Goal: Task Accomplishment & Management: Manage account settings

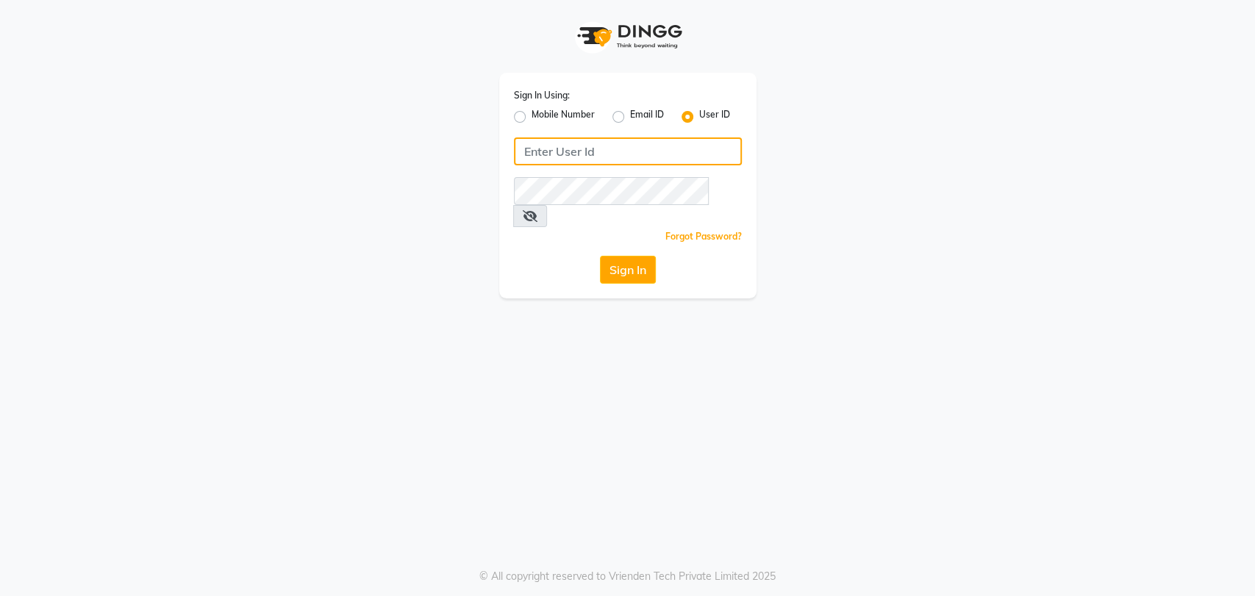
click at [562, 149] on input "Username" at bounding box center [628, 151] width 228 height 28
type input "mahissalon"
click at [621, 256] on button "Sign In" at bounding box center [628, 270] width 56 height 28
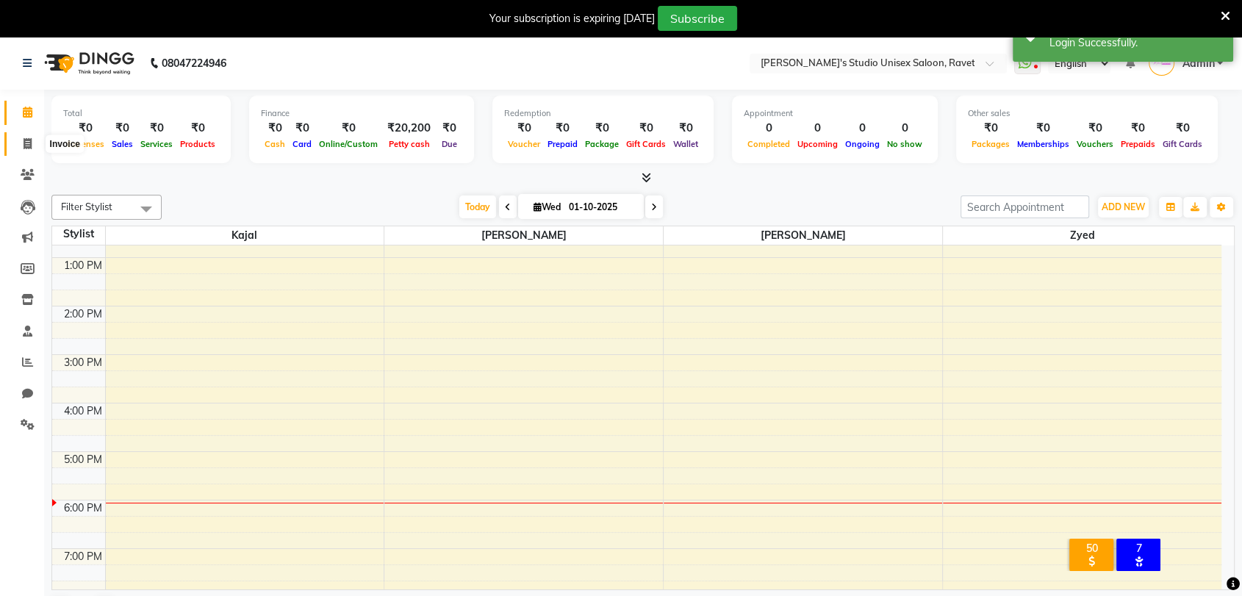
click at [24, 151] on span at bounding box center [28, 144] width 26 height 17
select select "7019"
select select "service"
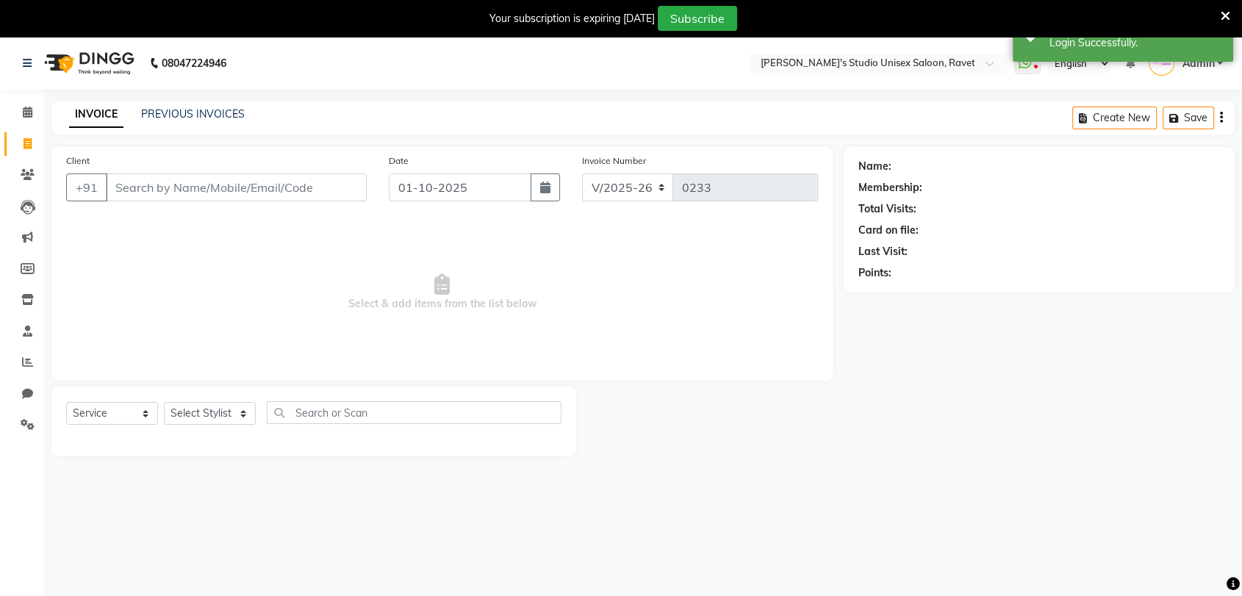
click at [188, 187] on input "Client" at bounding box center [236, 187] width 261 height 28
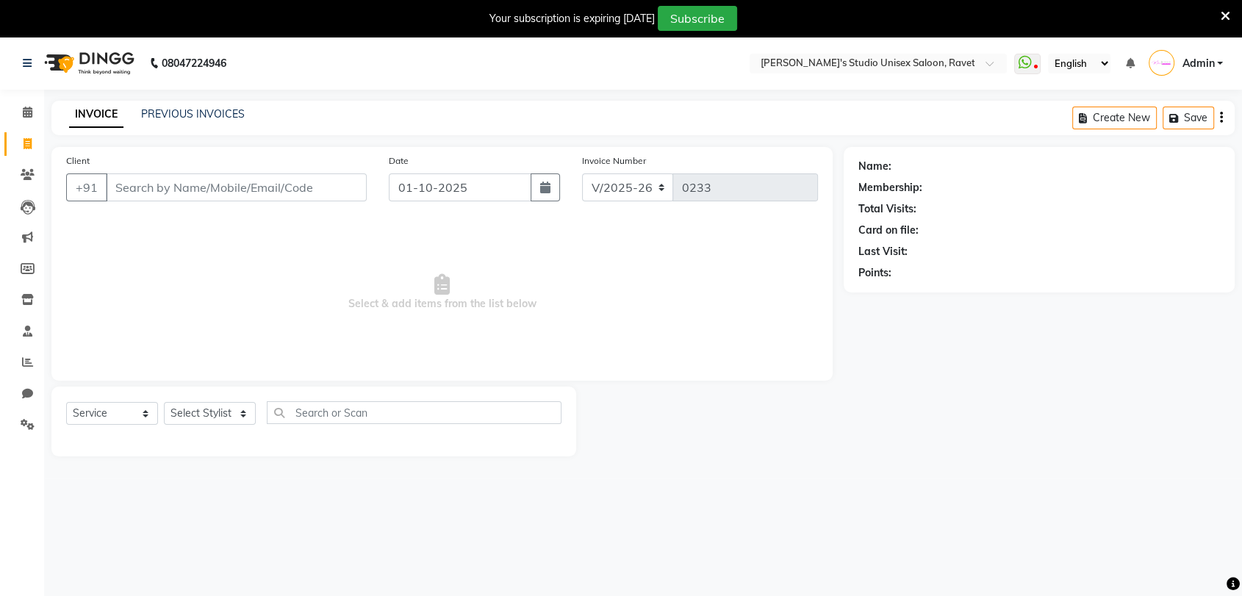
click at [204, 123] on div "INVOICE PREVIOUS INVOICES" at bounding box center [156, 115] width 211 height 17
click at [201, 113] on link "PREVIOUS INVOICES" at bounding box center [193, 113] width 104 height 13
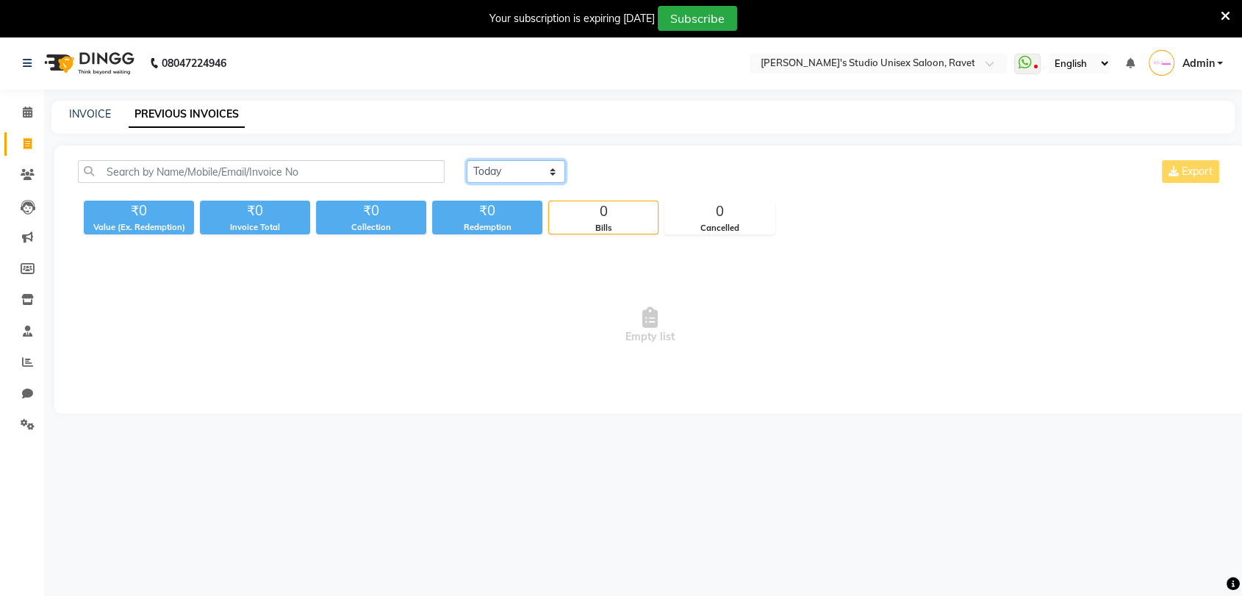
click at [547, 171] on select "Today Yesterday Custom Range" at bounding box center [516, 171] width 98 height 23
select select "yesterday"
click at [467, 160] on select "Today Yesterday Custom Range" at bounding box center [516, 171] width 98 height 23
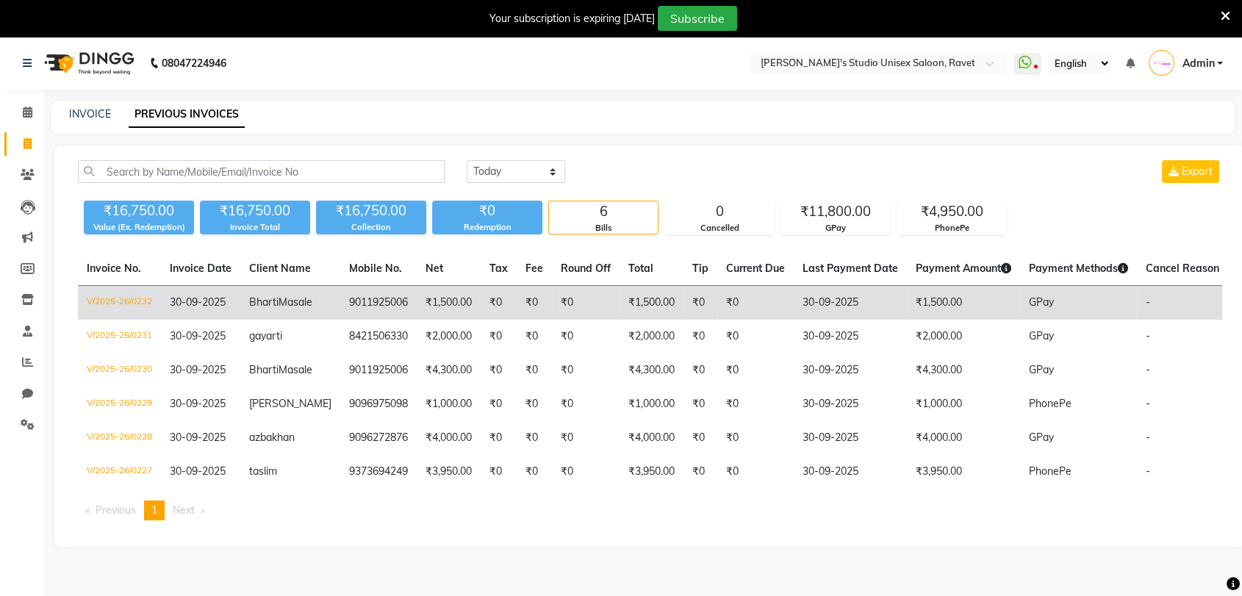
click at [379, 305] on td "9011925006" at bounding box center [378, 303] width 76 height 35
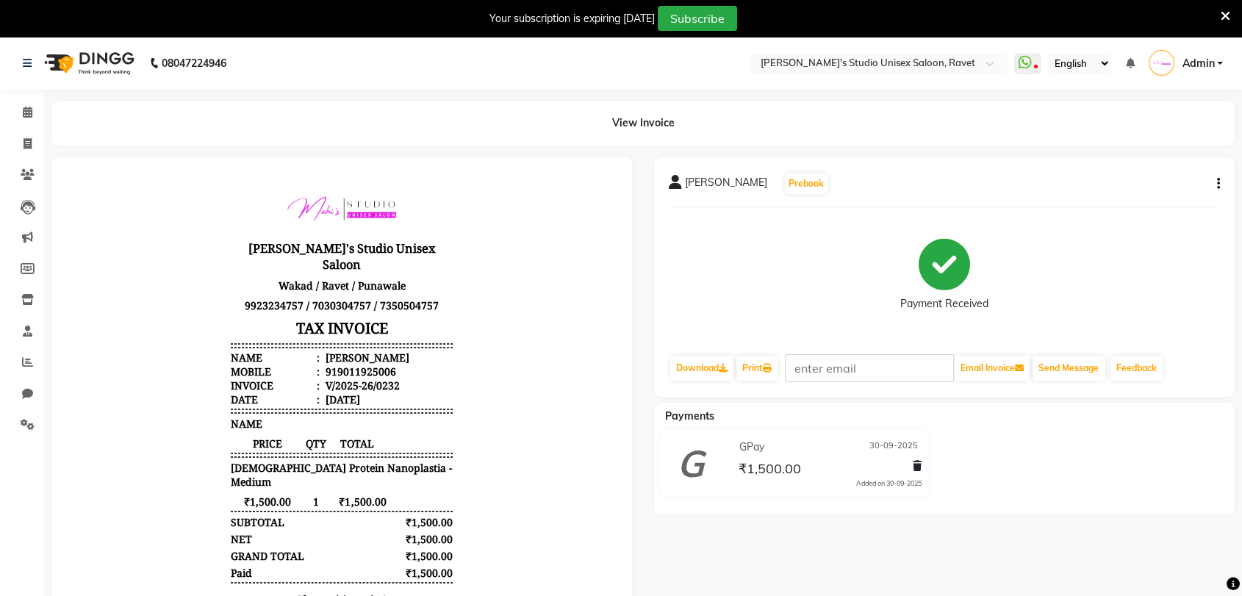
scroll to position [12, 0]
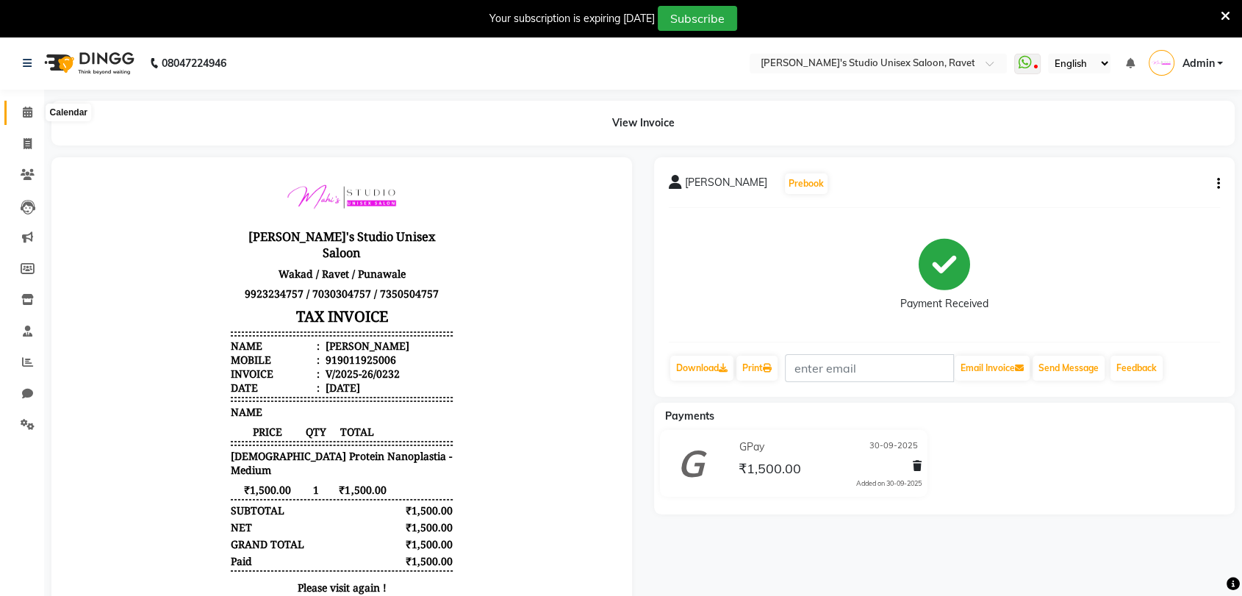
click at [25, 114] on icon at bounding box center [28, 112] width 10 height 11
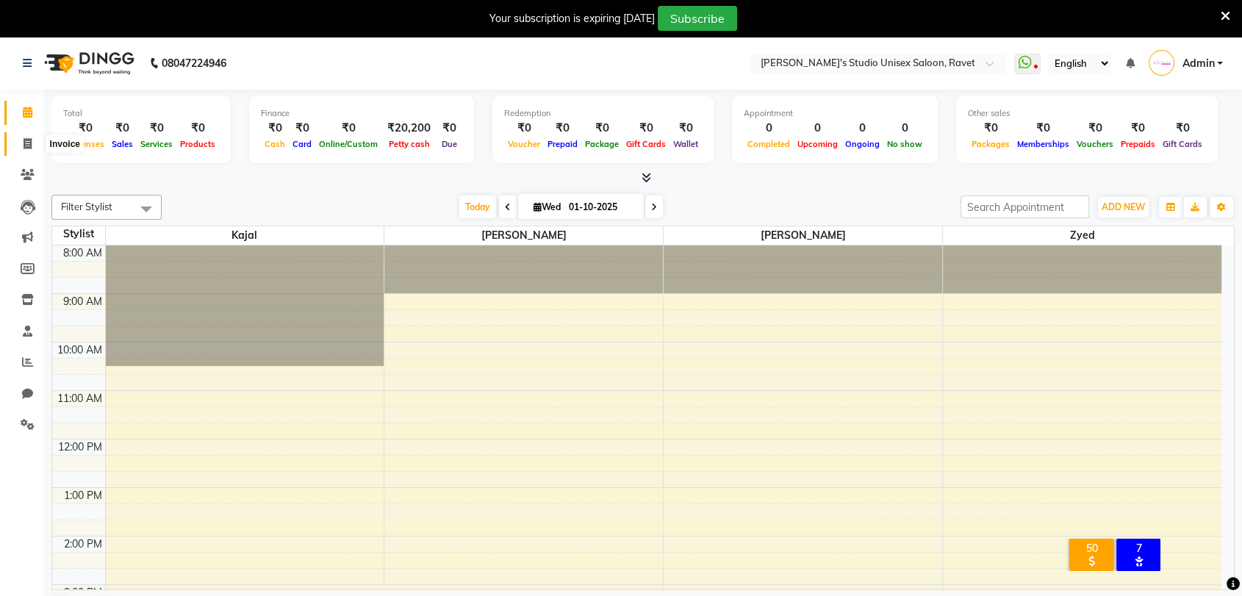
click at [26, 140] on icon at bounding box center [28, 143] width 8 height 11
select select "service"
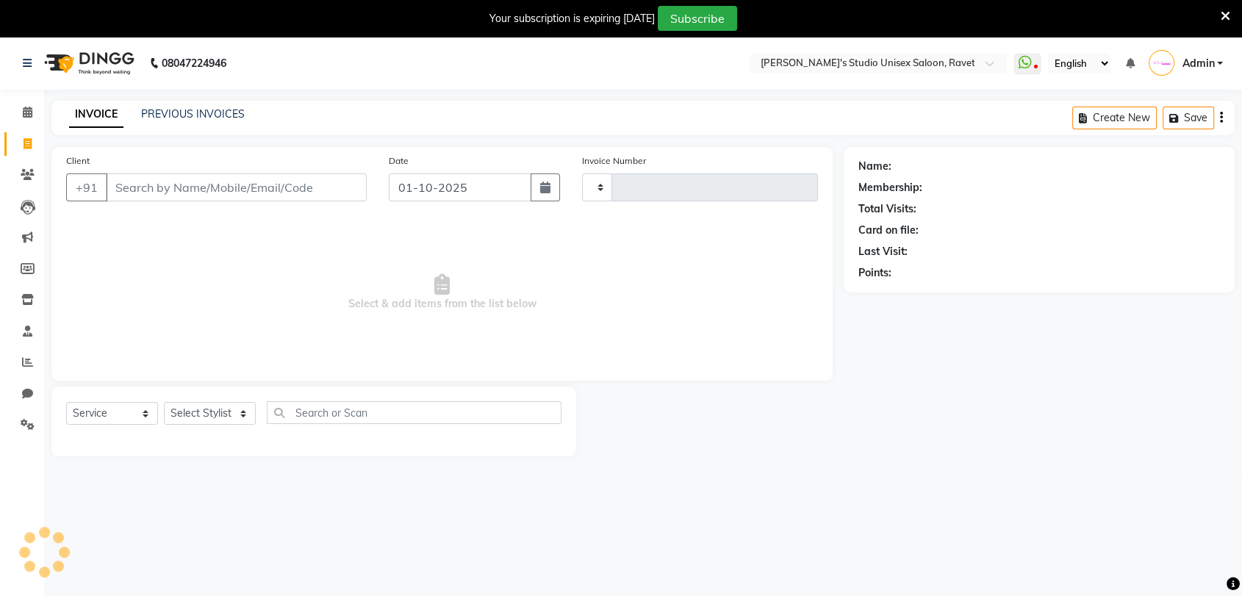
type input "0233"
select select "7019"
click at [211, 107] on link "PREVIOUS INVOICES" at bounding box center [193, 113] width 104 height 13
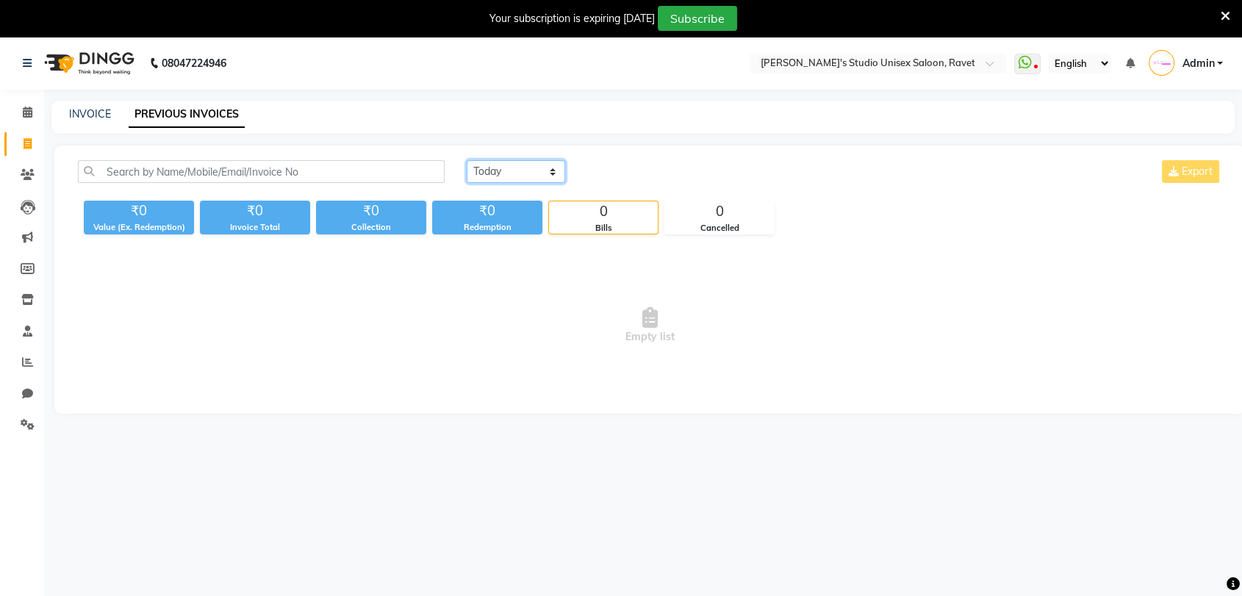
click at [535, 169] on select "[DATE] [DATE] Custom Range" at bounding box center [516, 171] width 98 height 23
select select "yesterday"
click at [467, 160] on select "Today Yesterday Custom Range" at bounding box center [516, 171] width 98 height 23
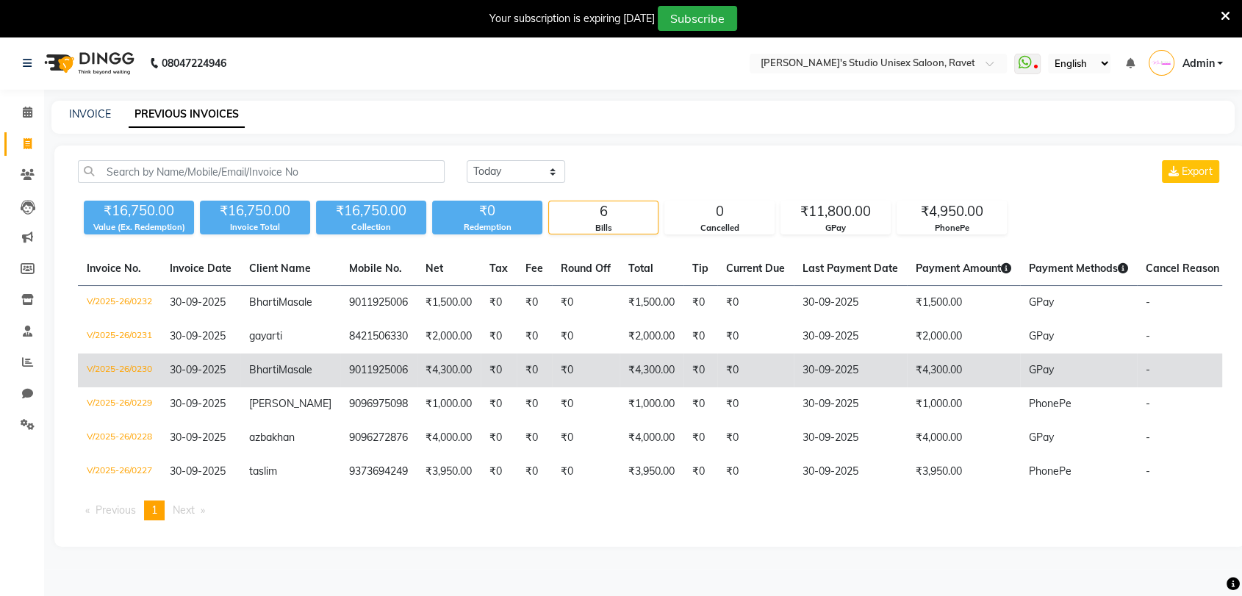
click at [300, 387] on td "Bharti Masale" at bounding box center [290, 371] width 100 height 34
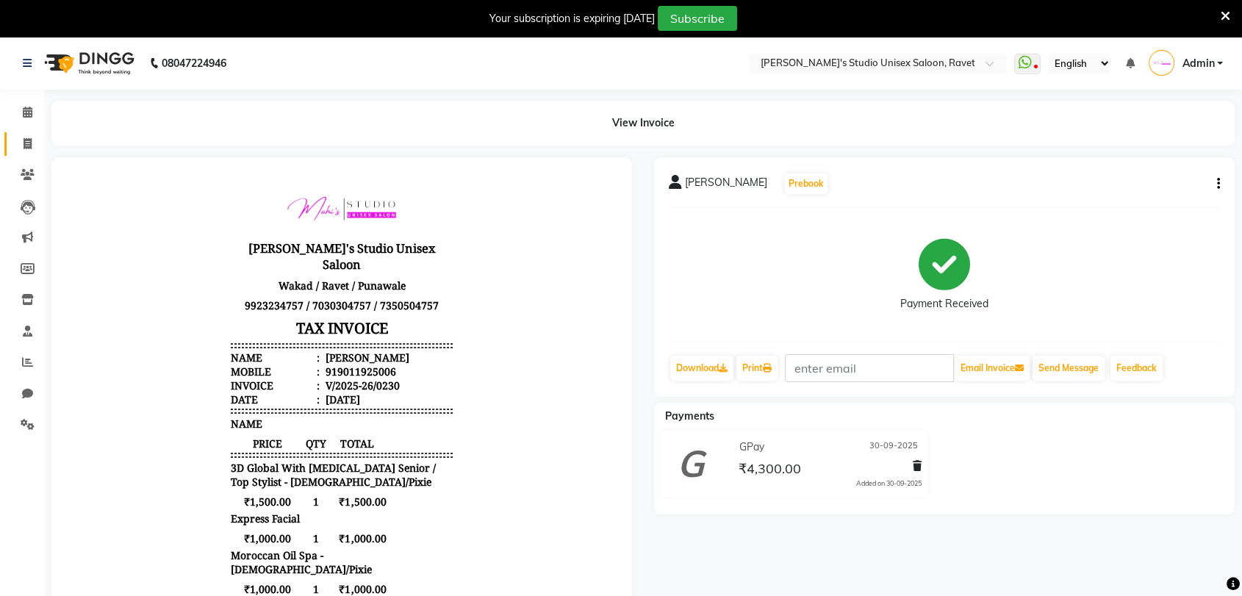
click at [31, 143] on icon at bounding box center [28, 143] width 8 height 11
select select "7019"
select select "service"
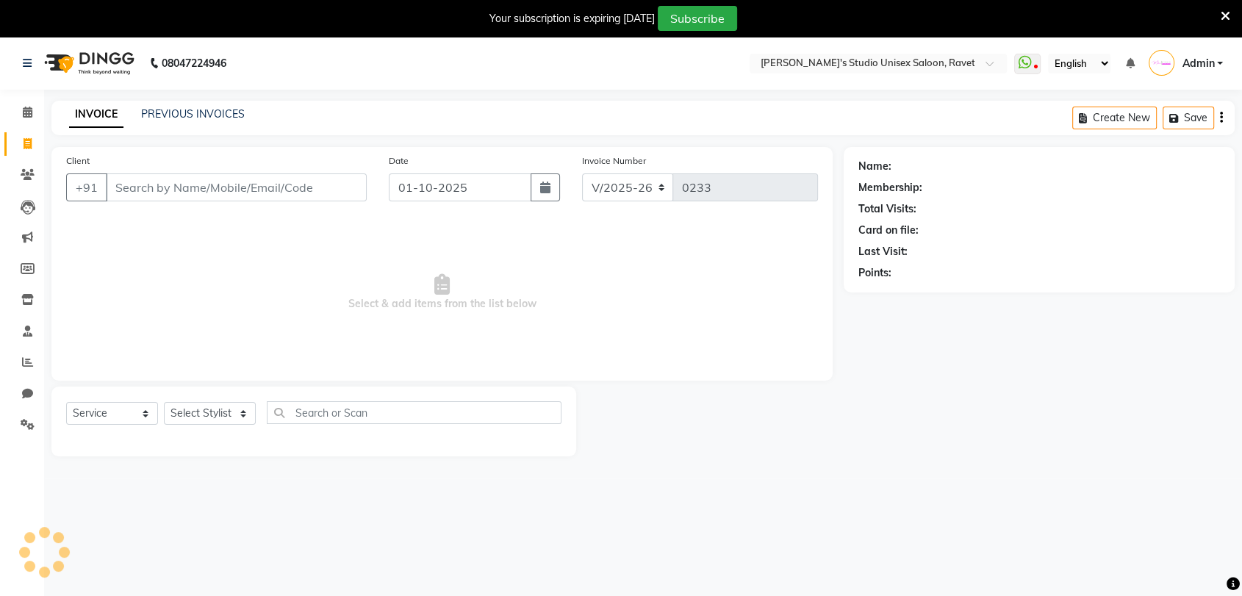
scroll to position [36, 0]
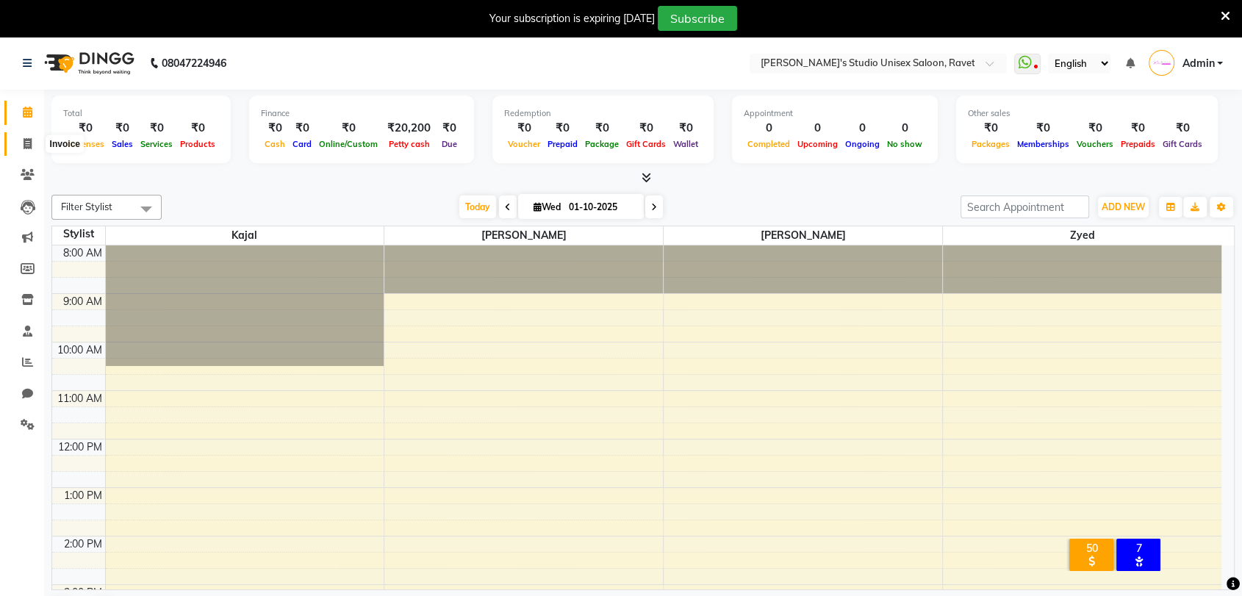
click at [24, 145] on icon at bounding box center [28, 143] width 8 height 11
select select "7019"
select select "service"
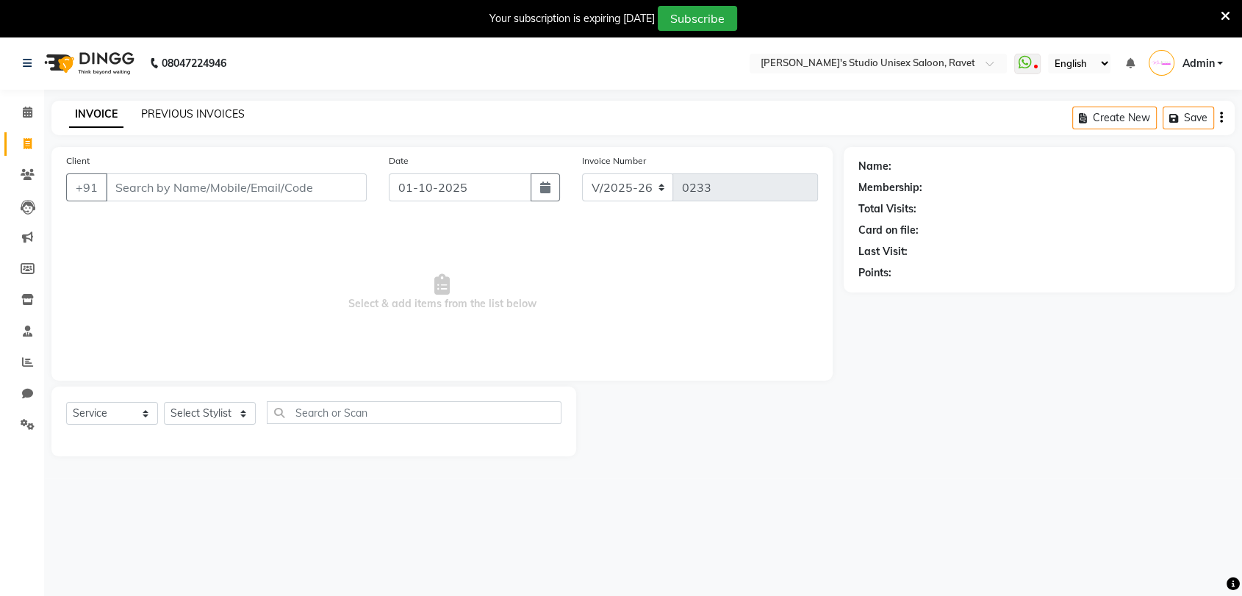
click at [207, 113] on link "PREVIOUS INVOICES" at bounding box center [193, 113] width 104 height 13
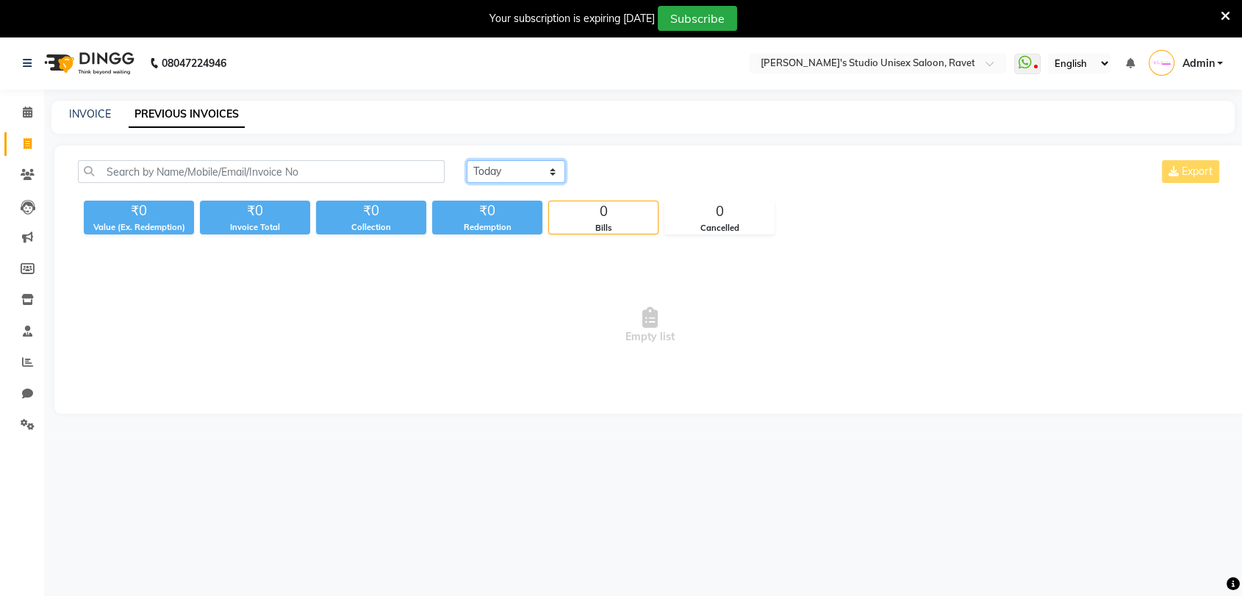
click at [551, 171] on select "Today Yesterday Custom Range" at bounding box center [516, 171] width 98 height 23
select select "yesterday"
click at [467, 160] on select "Today Yesterday Custom Range" at bounding box center [516, 171] width 98 height 23
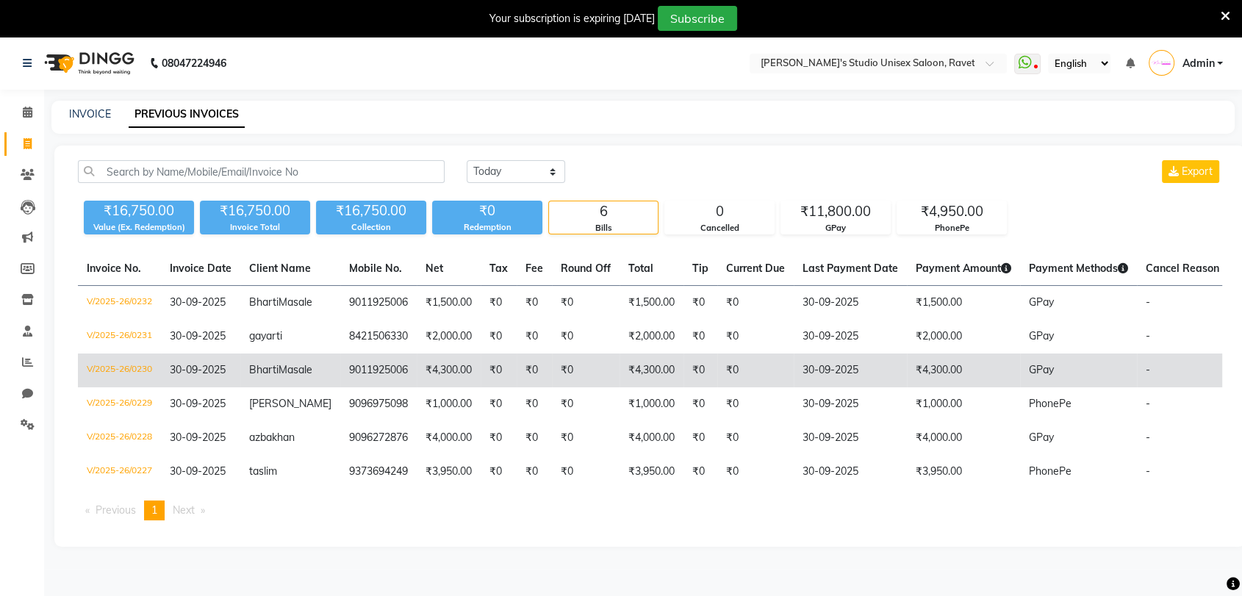
click at [308, 387] on td "Bharti Masale" at bounding box center [290, 371] width 100 height 34
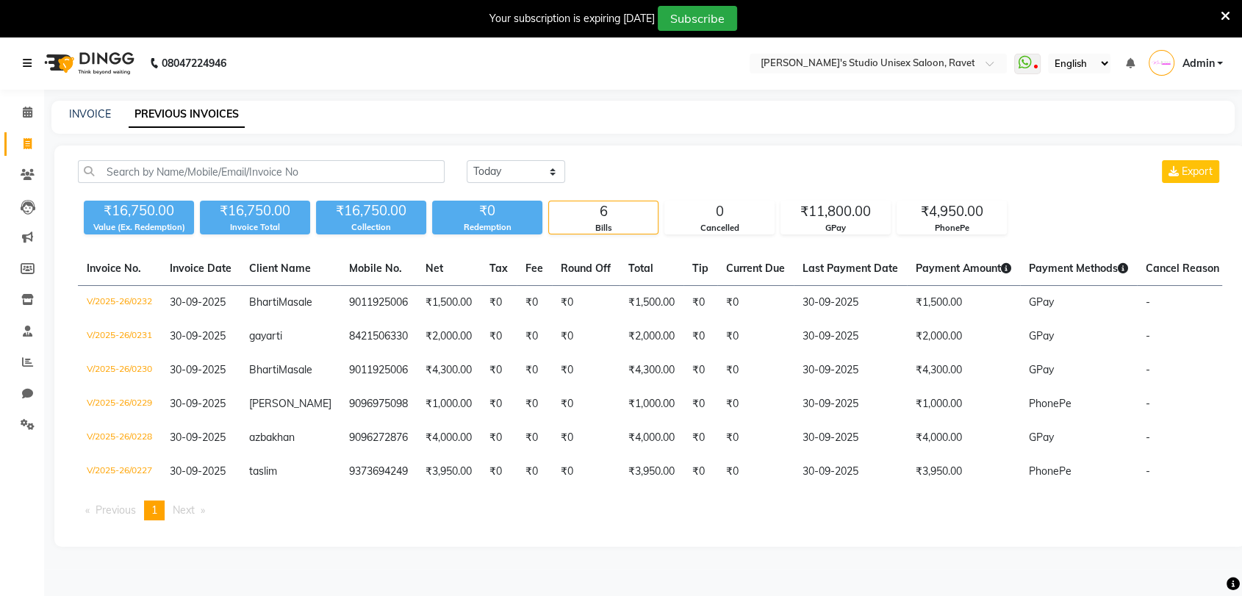
click at [24, 56] on link at bounding box center [30, 63] width 15 height 41
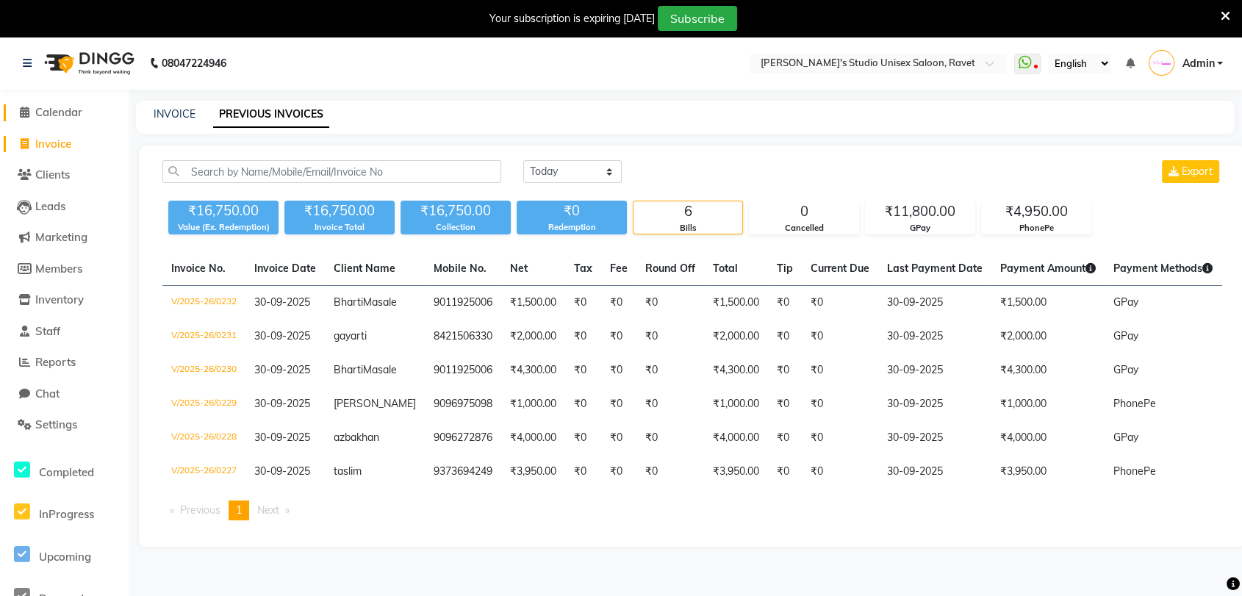
click at [59, 111] on span "Calendar" at bounding box center [58, 112] width 47 height 14
